Goal: Find specific page/section: Find specific page/section

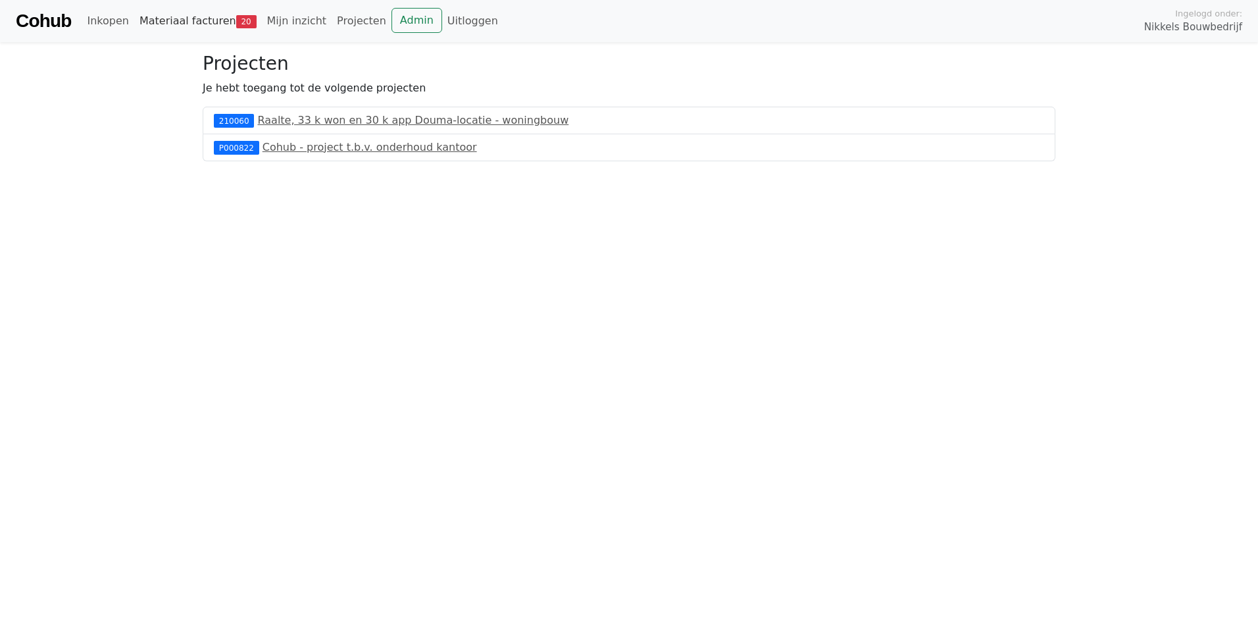
click at [163, 12] on link "Materiaal facturen 20" at bounding box center [198, 21] width 128 height 26
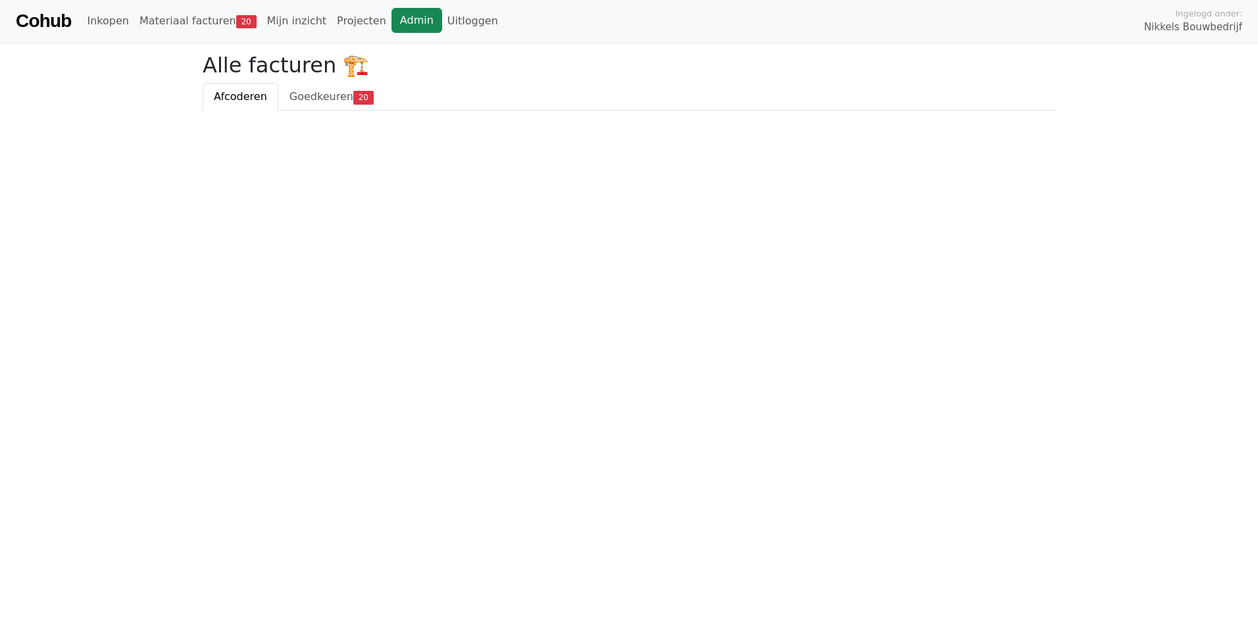
click at [395, 22] on link "Admin" at bounding box center [416, 20] width 51 height 25
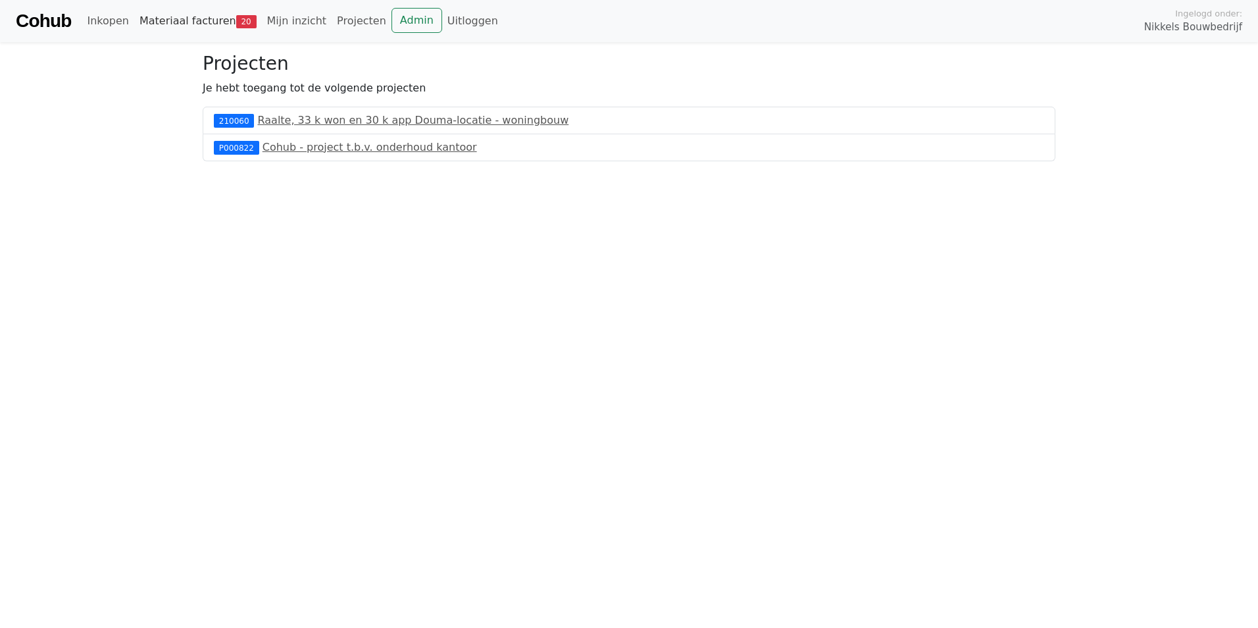
click at [217, 17] on link "Materiaal facturen 20" at bounding box center [198, 21] width 128 height 26
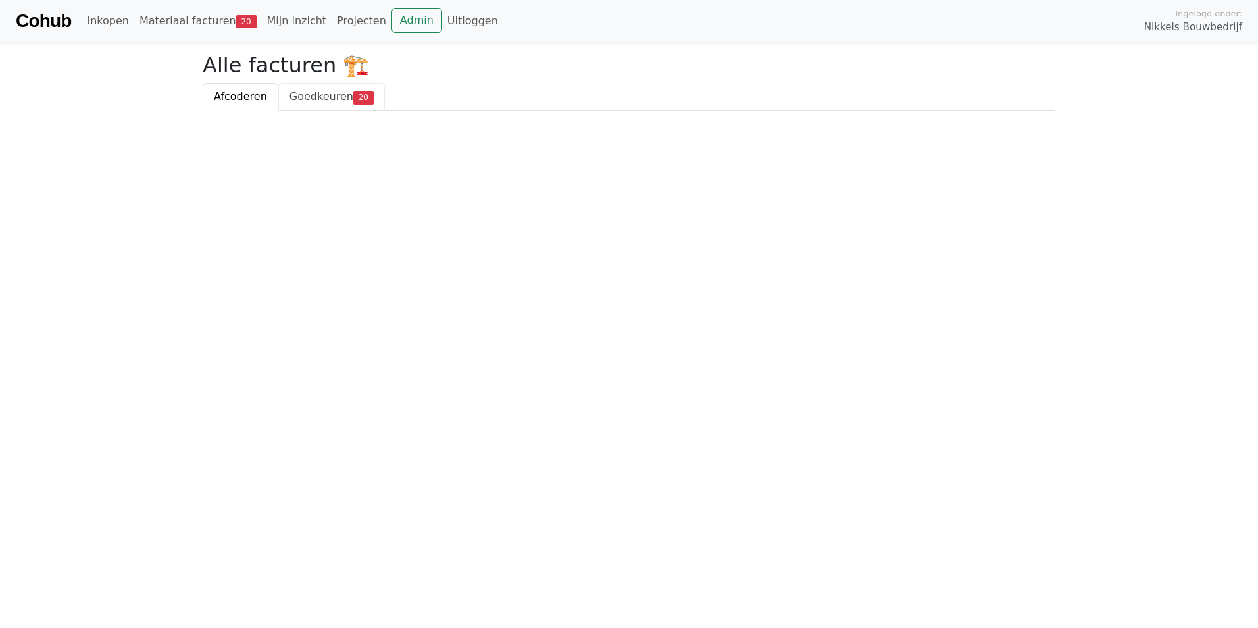
click at [342, 91] on span "Goedkeuren" at bounding box center [321, 96] width 64 height 13
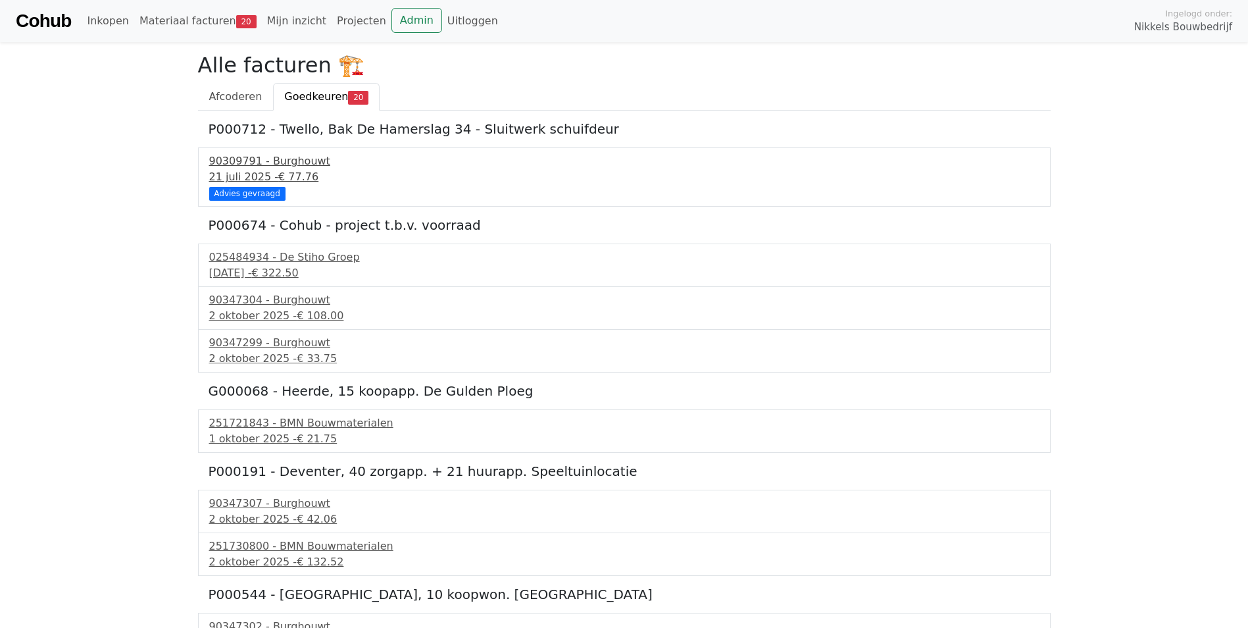
click at [278, 170] on span "€ 77.76" at bounding box center [298, 176] width 40 height 13
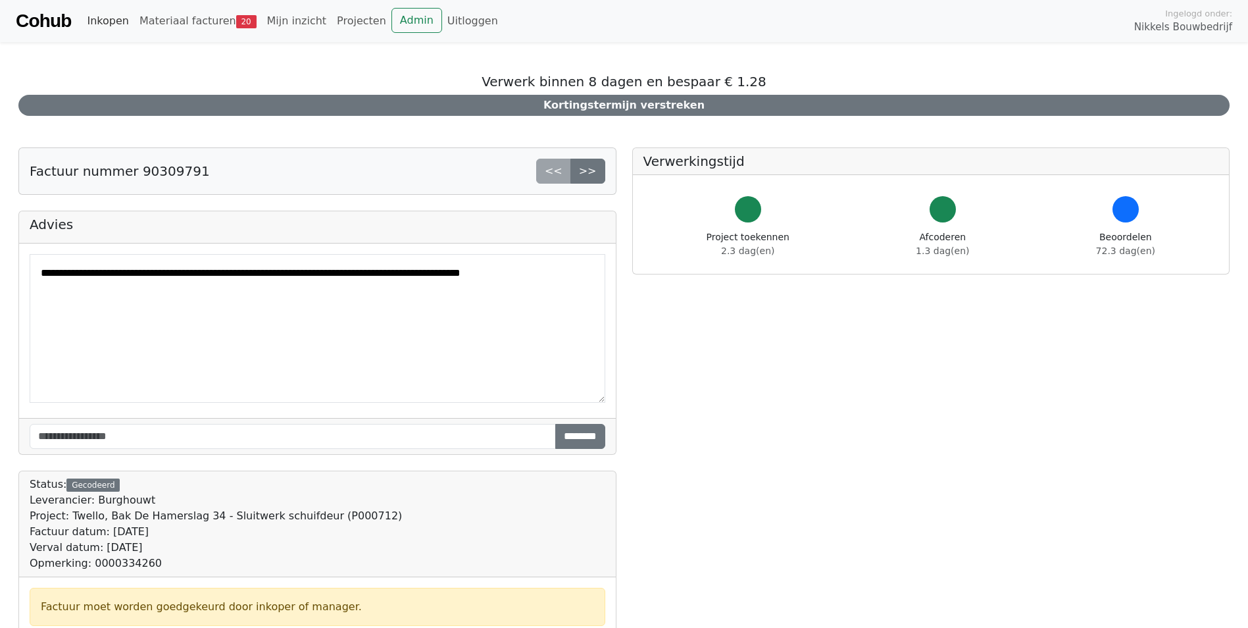
click at [103, 26] on link "Inkopen" at bounding box center [108, 21] width 52 height 26
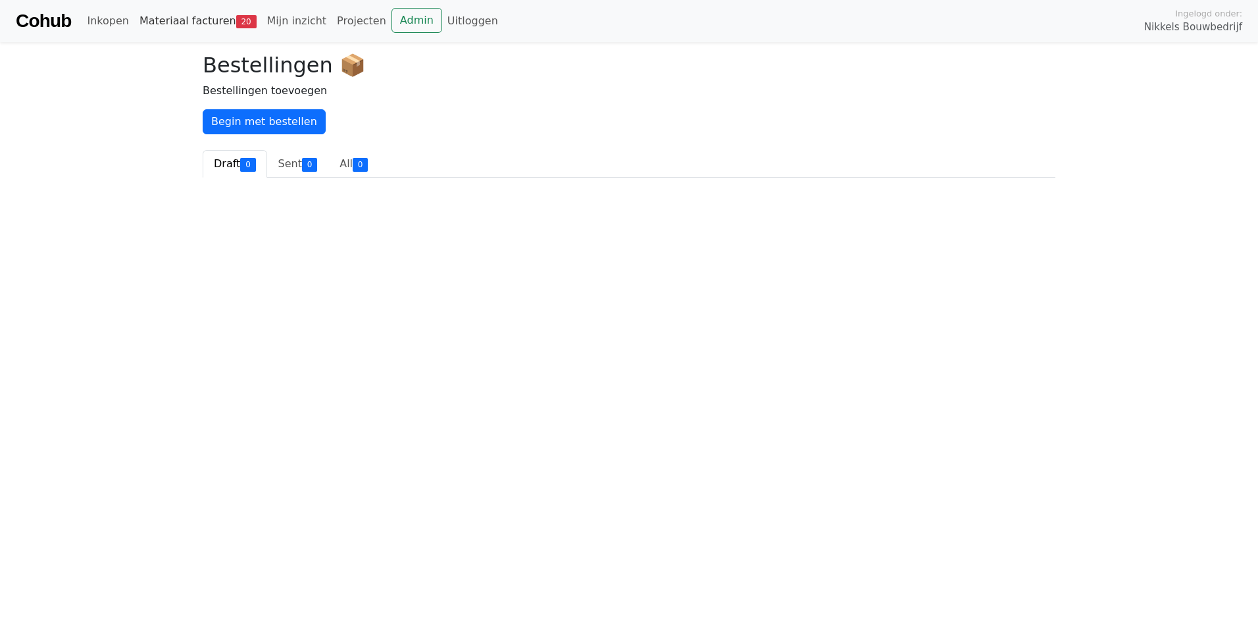
click at [195, 24] on link "Materiaal facturen 20" at bounding box center [198, 21] width 128 height 26
